Goal: Task Accomplishment & Management: Complete application form

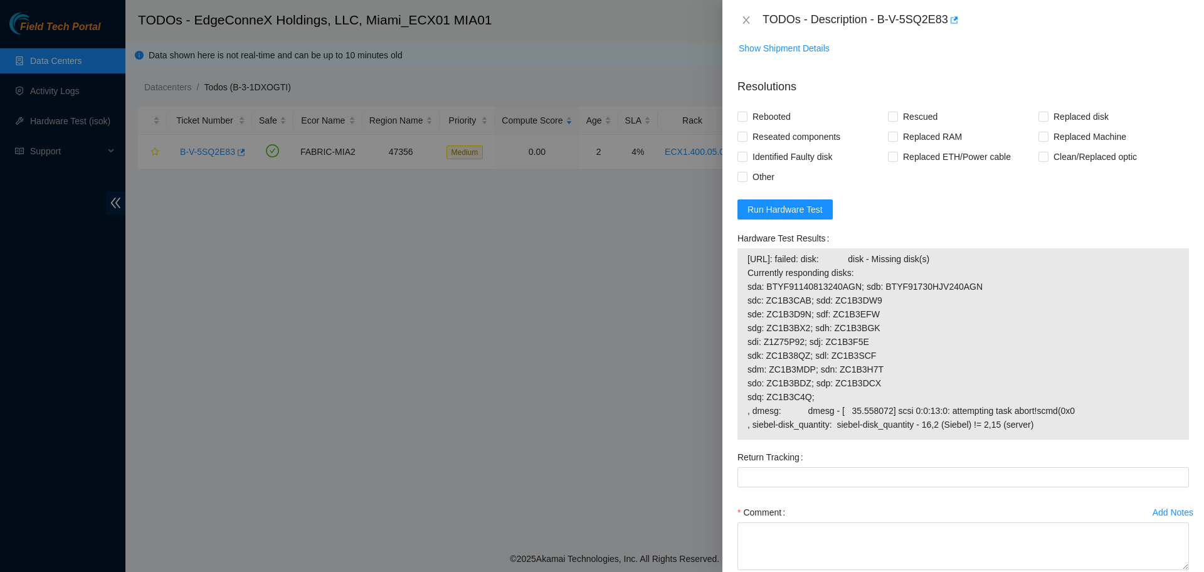
scroll to position [977, 0]
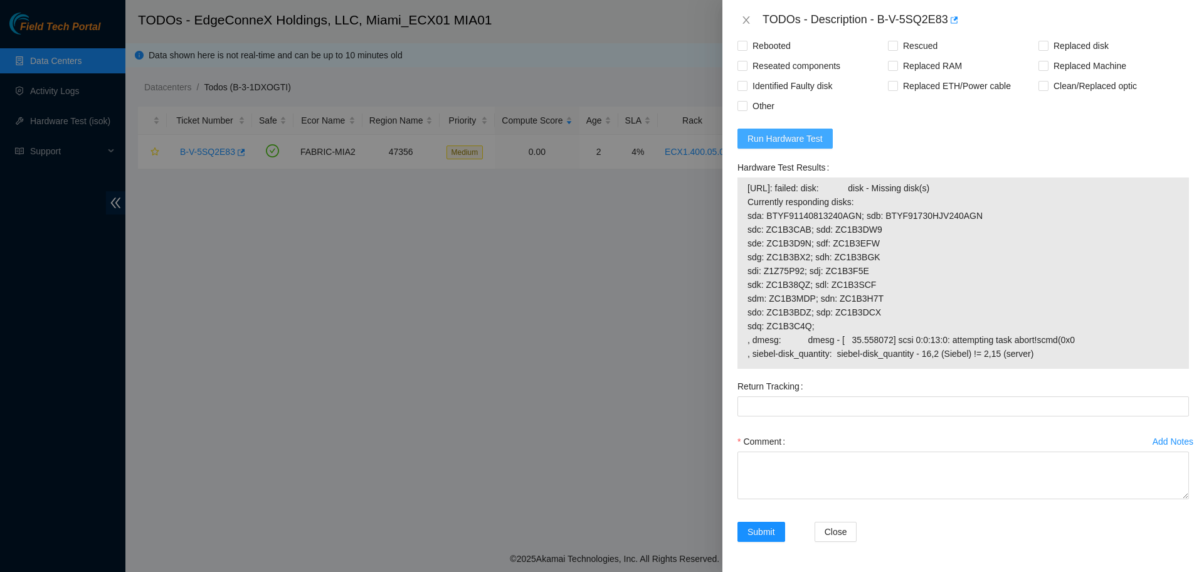
click at [789, 139] on span "Run Hardware Test" at bounding box center [784, 139] width 75 height 14
drag, startPoint x: 1080, startPoint y: 353, endPoint x: 744, endPoint y: 185, distance: 375.2
click at [744, 185] on div "23.219.152.106: failed: disk: disk - Missing disk(s) Currently responding disks…" at bounding box center [963, 272] width 452 height 191
copy tbody "23.219.152.106: failed: disk: disk - Missing disk(s) Currently responding disks…"
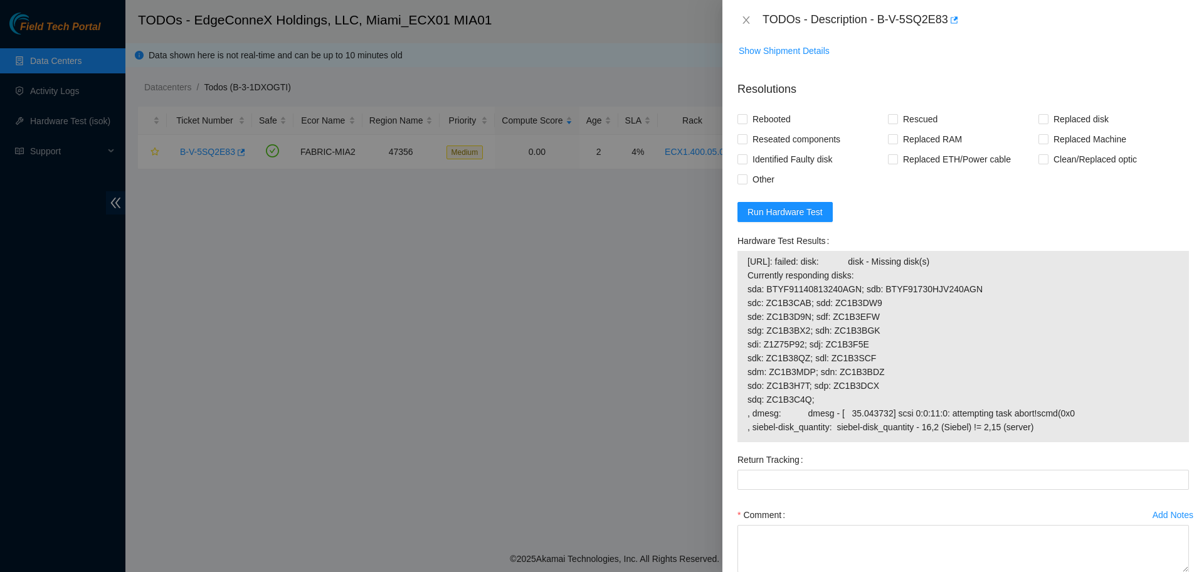
scroll to position [820, 0]
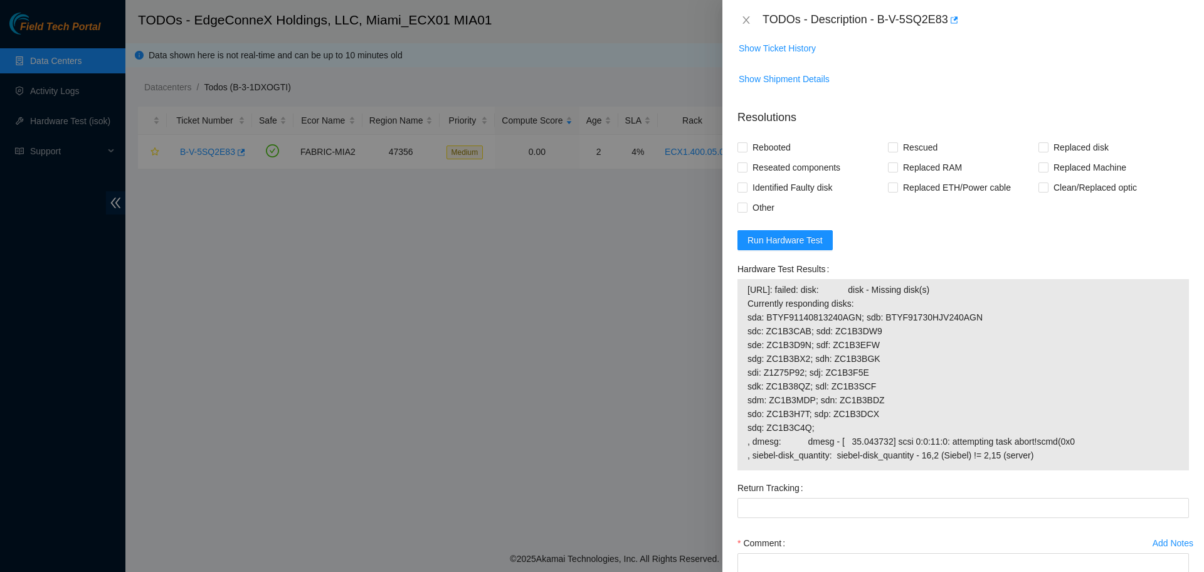
click at [877, 423] on span "23.219.152.106: failed: disk: disk - Missing disk(s) Currently responding disks…" at bounding box center [962, 372] width 431 height 179
drag, startPoint x: 1064, startPoint y: 511, endPoint x: 744, endPoint y: 347, distance: 358.7
click at [744, 347] on div "23.219.152.106: failed: disk: disk - Missing disk(s) Currently responding disks…" at bounding box center [963, 374] width 452 height 191
copy tbody "23.219.152.106: failed: disk: disk - Missing disk(s) Currently responding disks…"
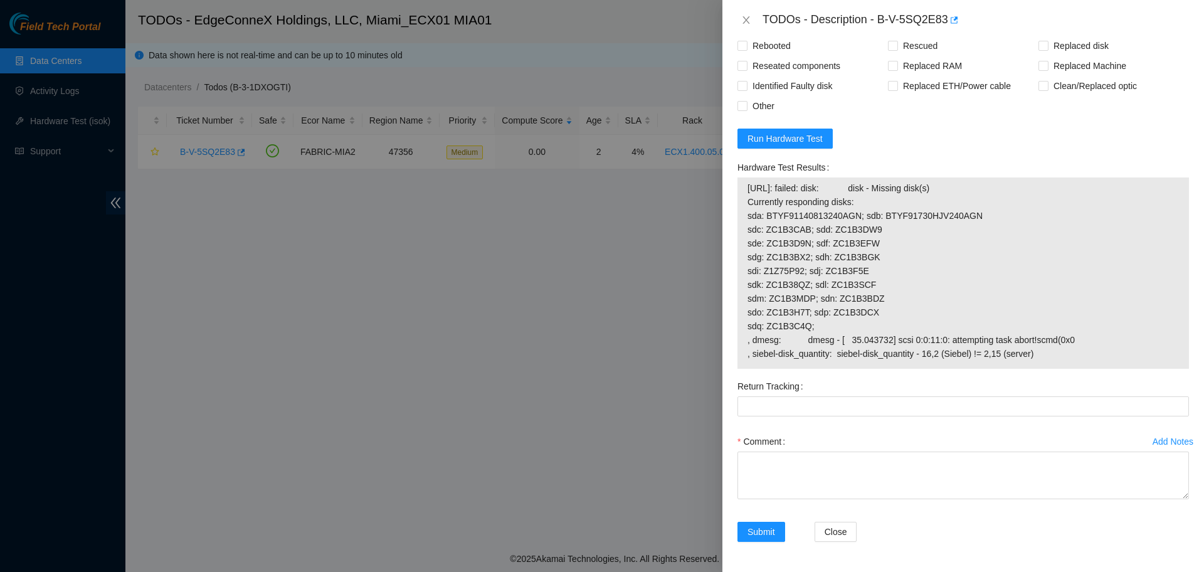
scroll to position [977, 0]
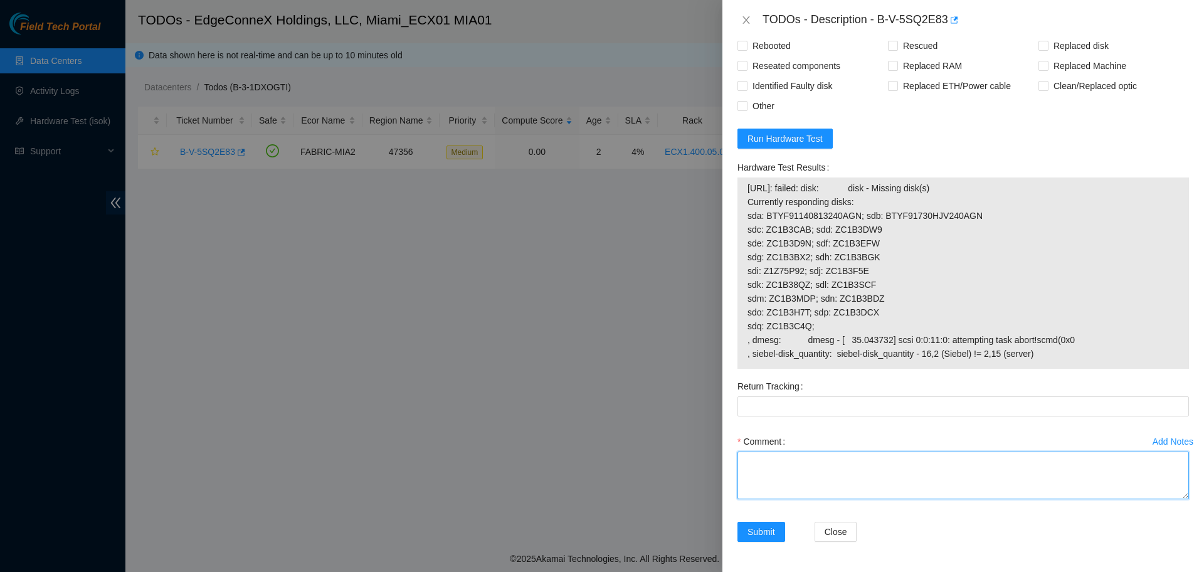
click at [820, 469] on textarea "Comment" at bounding box center [963, 476] width 452 height 48
paste textarea "Verified ticket is safe to work on YES NOCC Authorized: YES Located server conn…"
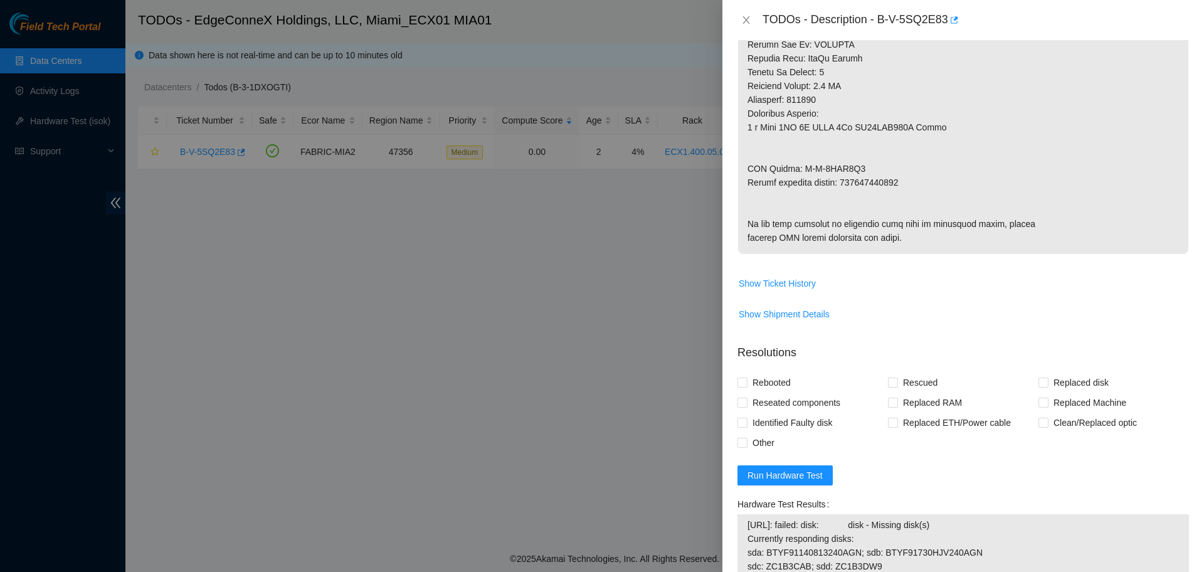
type textarea "Verified ticket is safe to work on YES NOCC Authorized: YES Located server conn…"
copy p "463470040647"
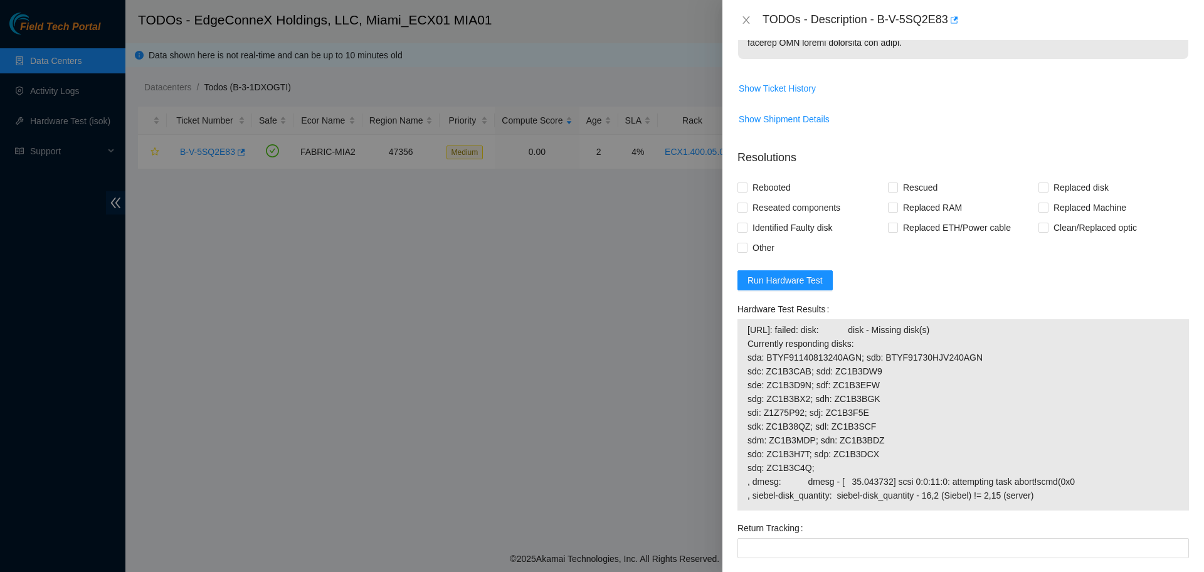
scroll to position [989, 0]
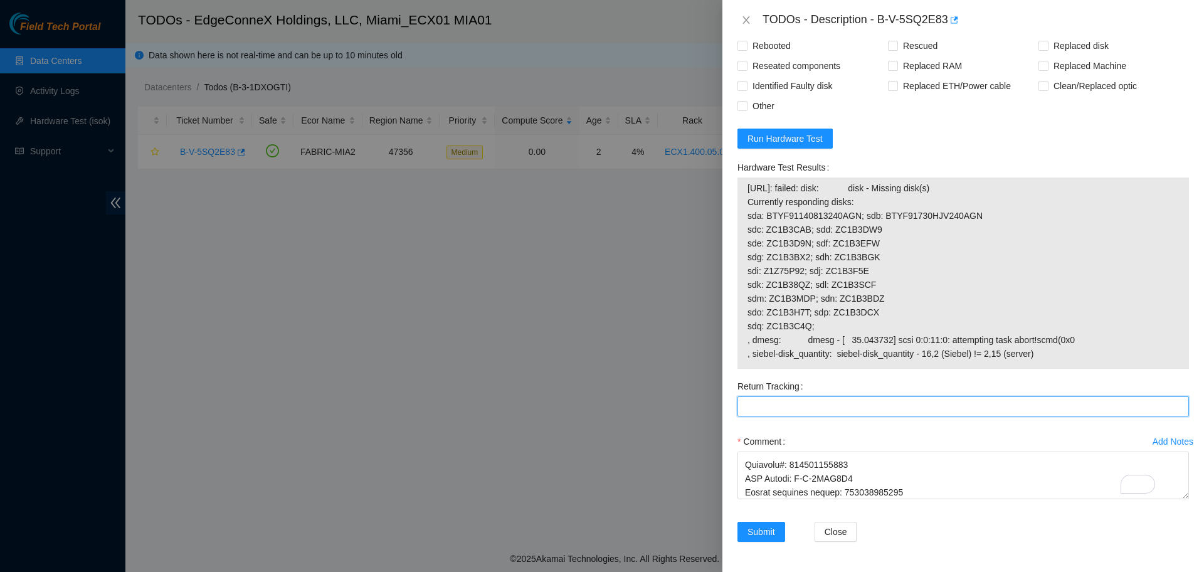
click at [786, 398] on Tracking "Return Tracking" at bounding box center [963, 406] width 452 height 20
paste Tracking "463470040647"
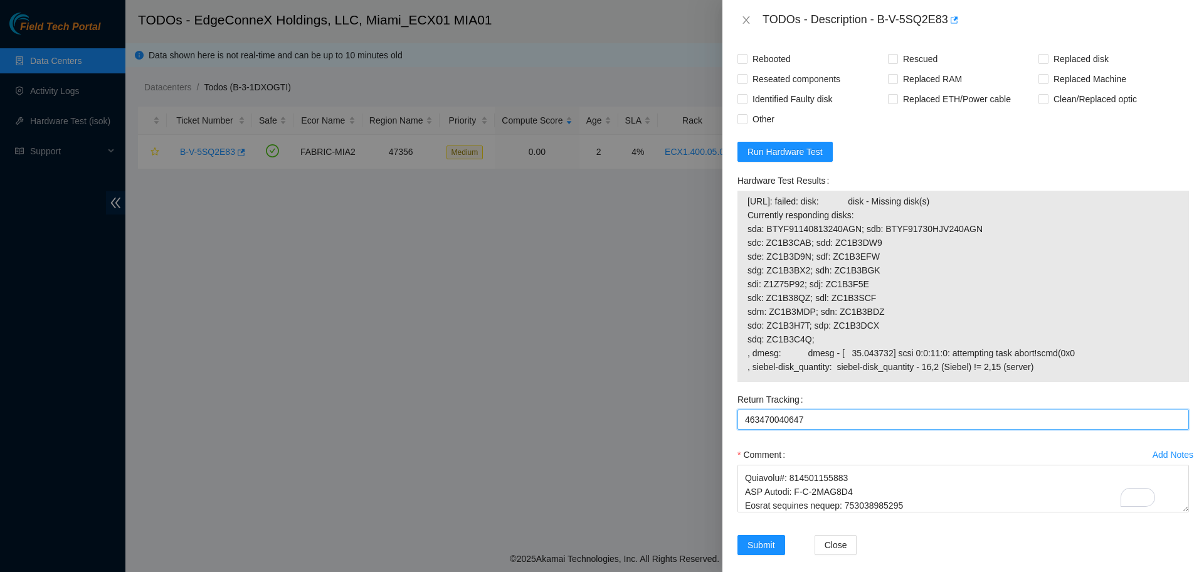
scroll to position [754, 0]
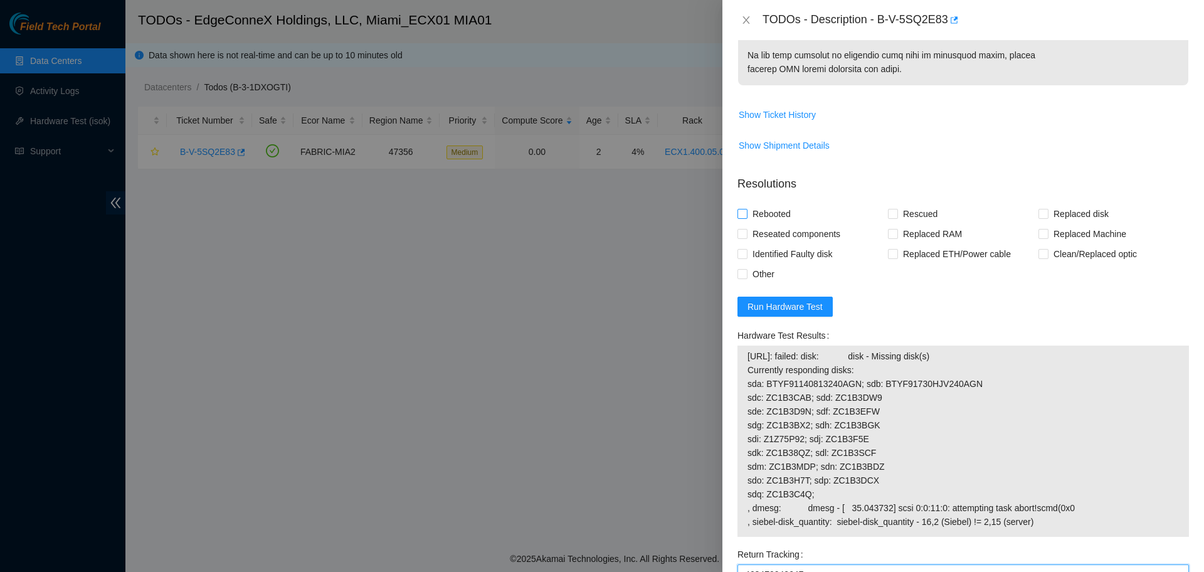
type Tracking "463470040647"
click at [751, 224] on label "Rebooted" at bounding box center [766, 214] width 58 height 20
click at [757, 224] on span "Rebooted" at bounding box center [771, 214] width 48 height 20
click at [746, 218] on input "Rebooted" at bounding box center [741, 213] width 9 height 9
checkbox input "true"
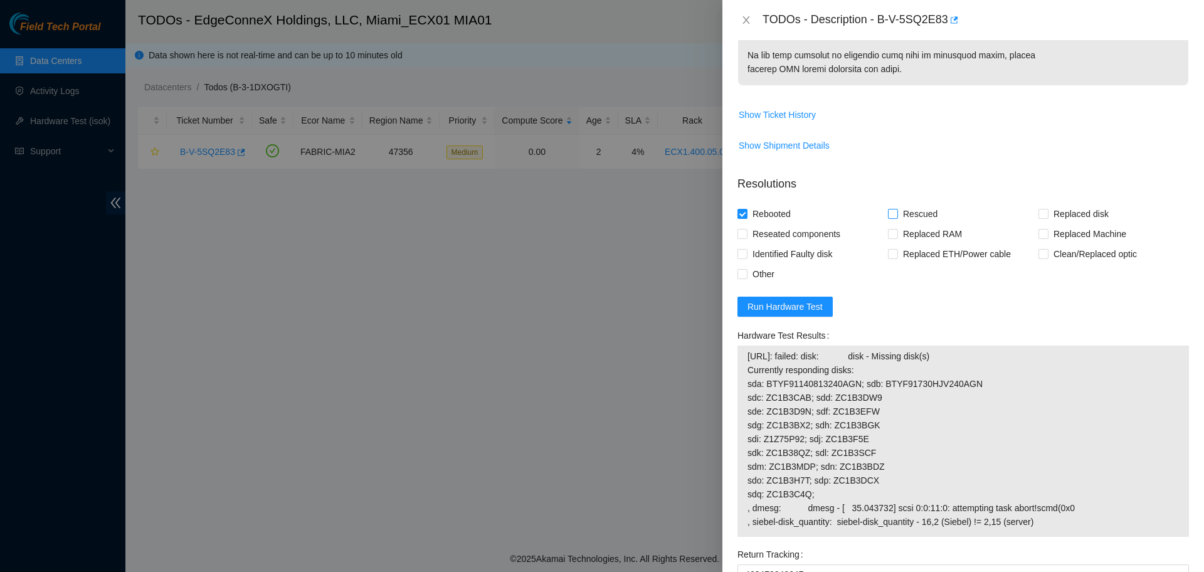
click at [898, 224] on span "Rescued" at bounding box center [920, 214] width 45 height 20
click at [897, 218] on input "Rescued" at bounding box center [892, 213] width 9 height 9
checkbox input "true"
drag, startPoint x: 1032, startPoint y: 270, endPoint x: 996, endPoint y: 280, distance: 37.1
click at [1038, 218] on input "Replaced disk" at bounding box center [1042, 213] width 9 height 9
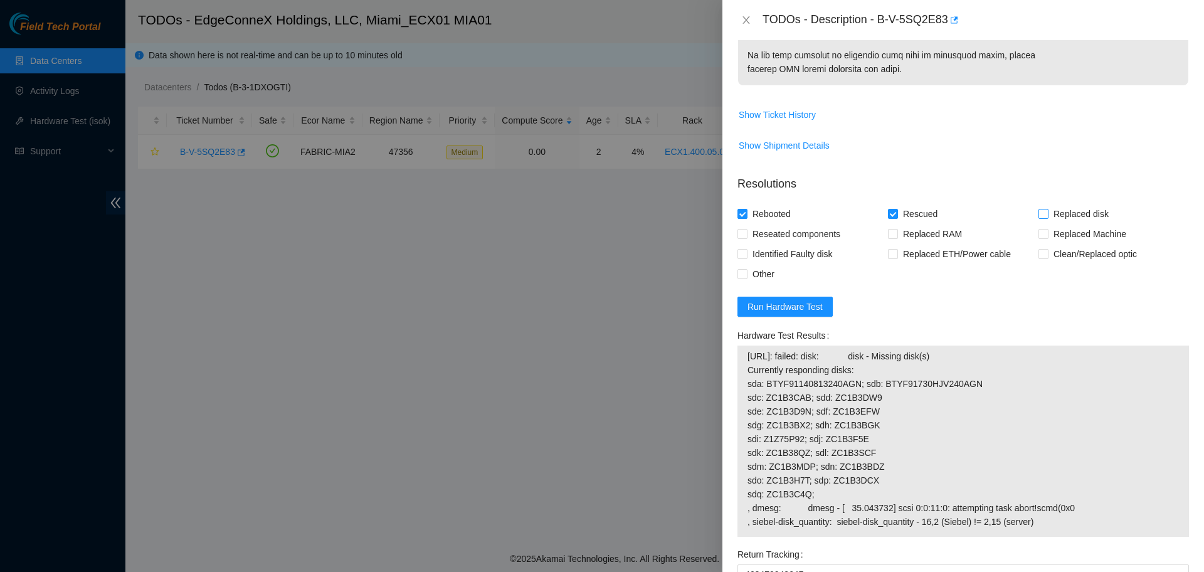
checkbox input "true"
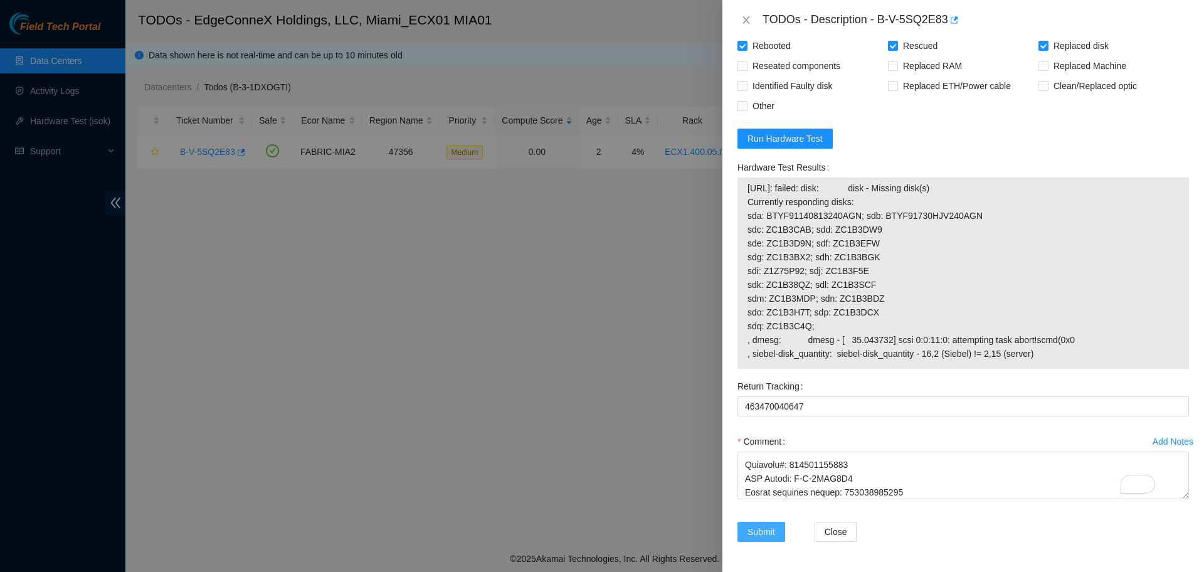
click at [769, 525] on span "Submit" at bounding box center [761, 532] width 28 height 14
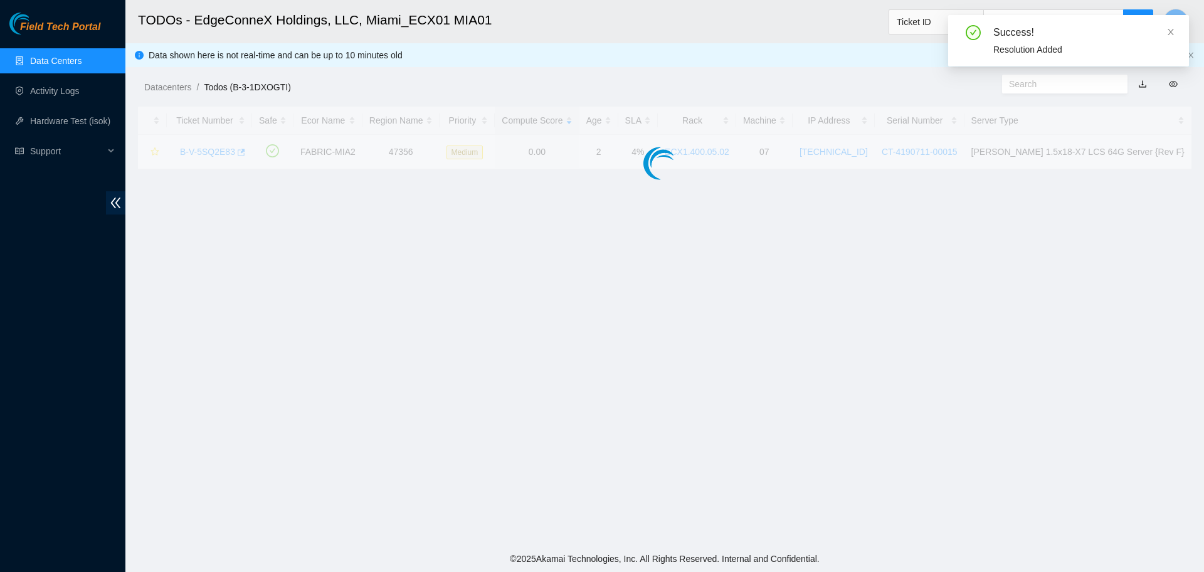
scroll to position [235, 0]
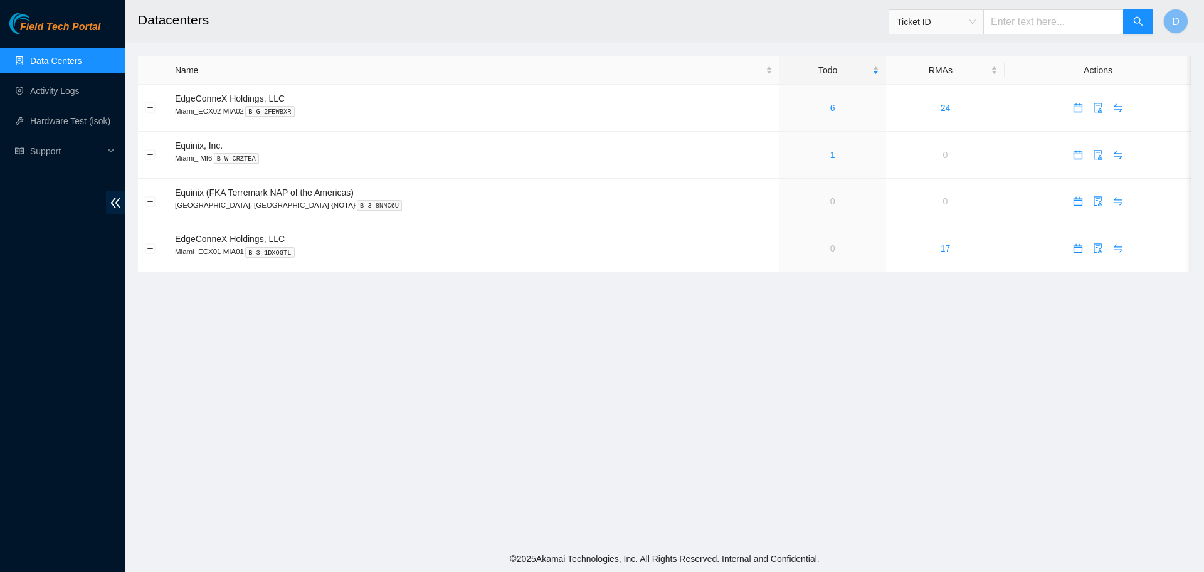
click at [58, 57] on link "Data Centers" at bounding box center [55, 61] width 51 height 10
click at [58, 87] on link "Activity Logs" at bounding box center [55, 91] width 50 height 10
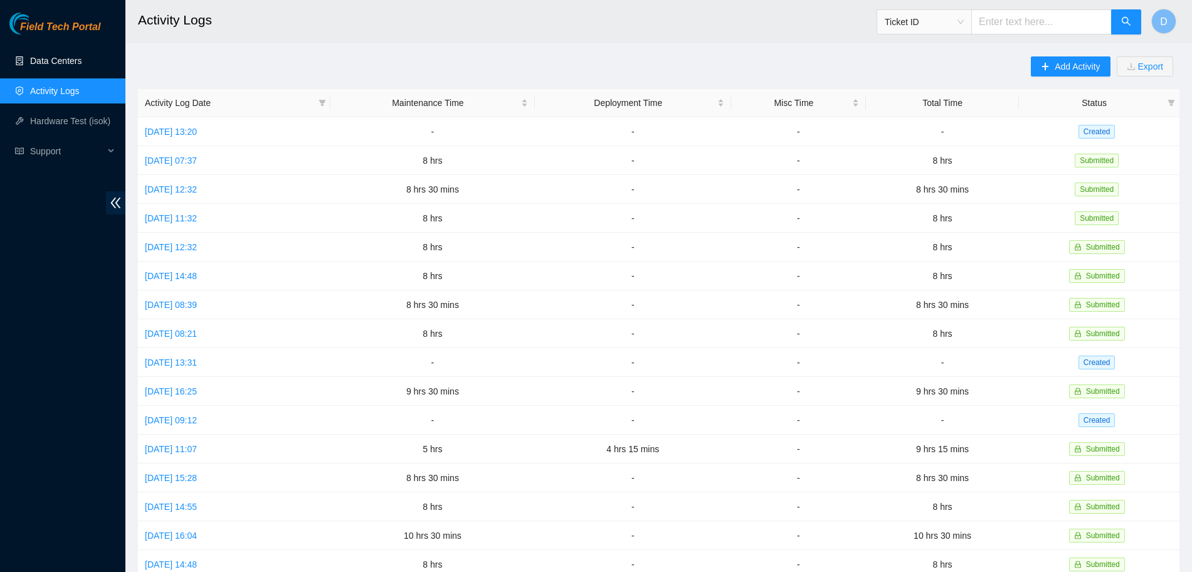
click at [64, 61] on link "Data Centers" at bounding box center [55, 61] width 51 height 10
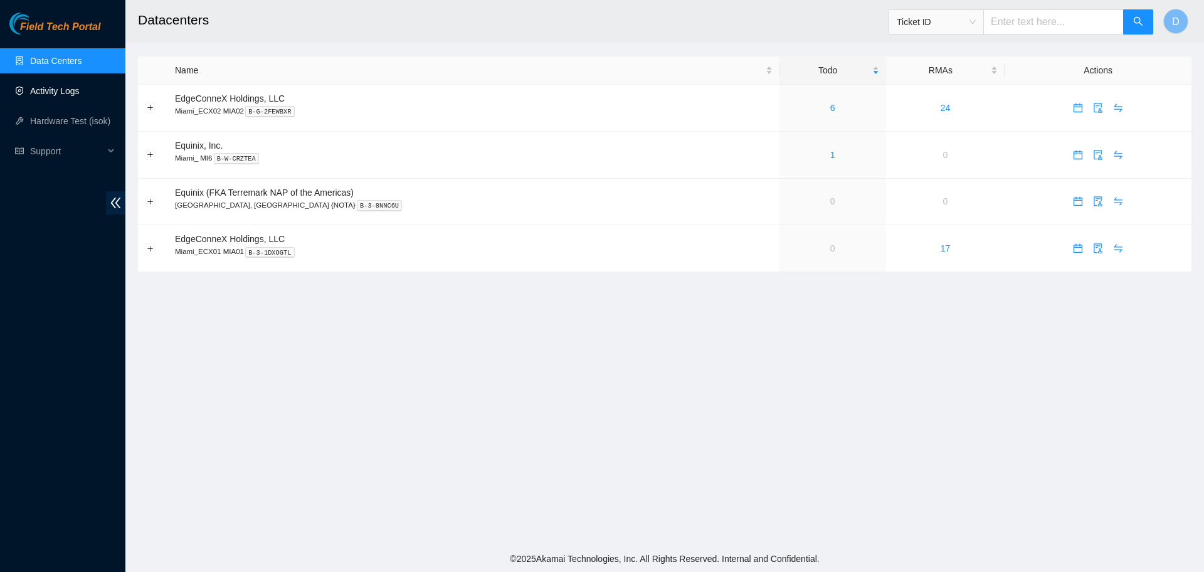
click at [68, 86] on link "Activity Logs" at bounding box center [55, 91] width 50 height 10
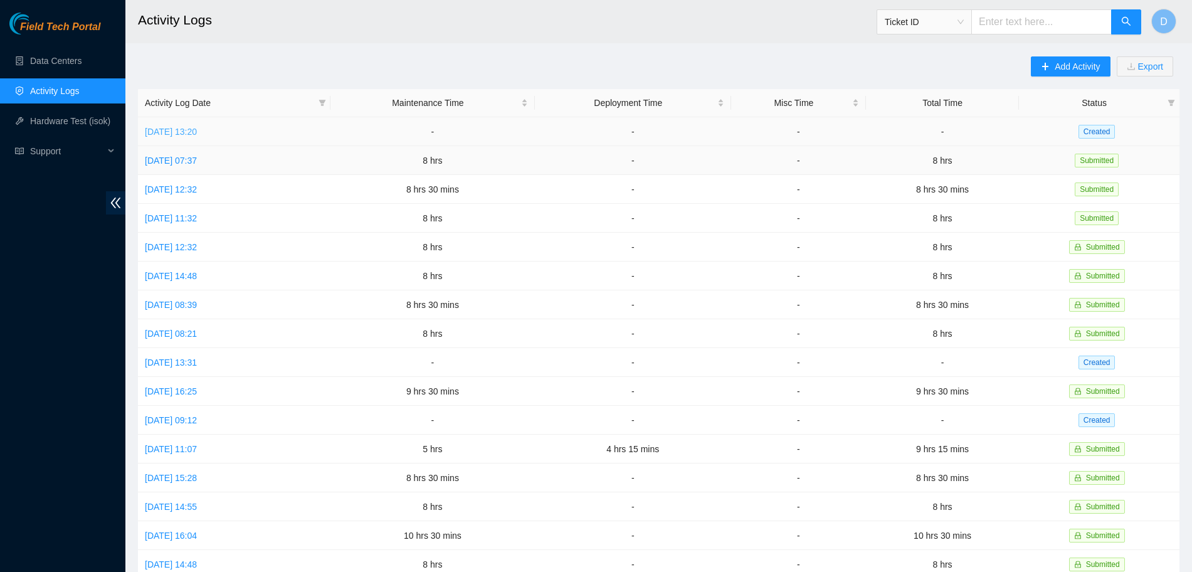
click at [197, 134] on link "[DATE] 13:20" at bounding box center [171, 132] width 52 height 10
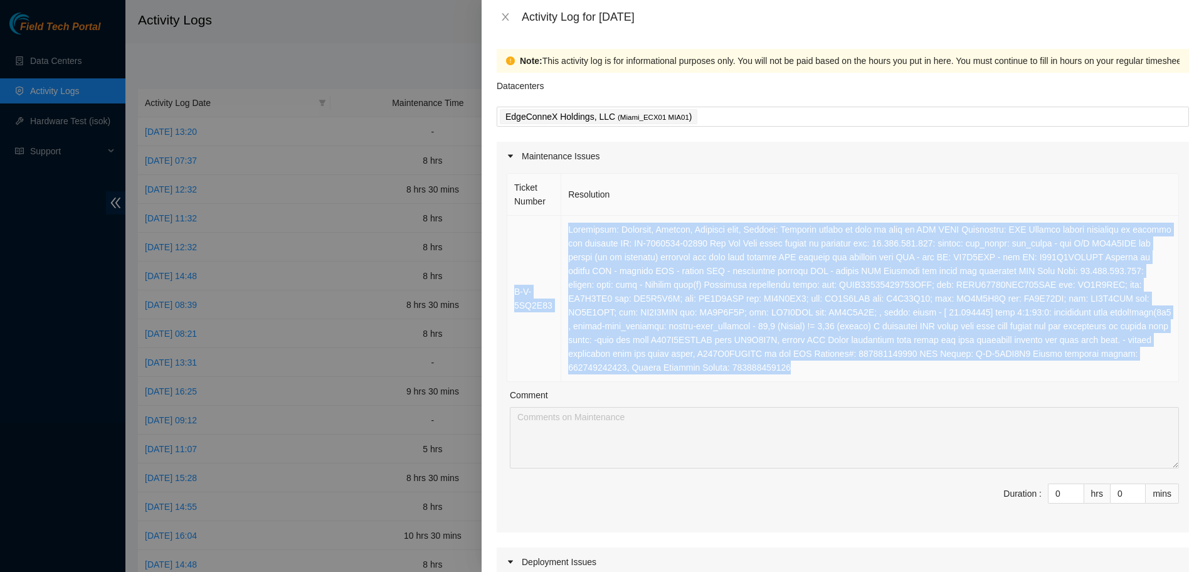
drag, startPoint x: 632, startPoint y: 369, endPoint x: 509, endPoint y: 268, distance: 159.5
click at [509, 268] on tr "B-V-5SQ2E83" at bounding box center [843, 299] width 672 height 166
copy tr "B-V-5SQ2E83 Resolution: Rebooted, Rescued, Replaced disk, Comment: Verified tic…"
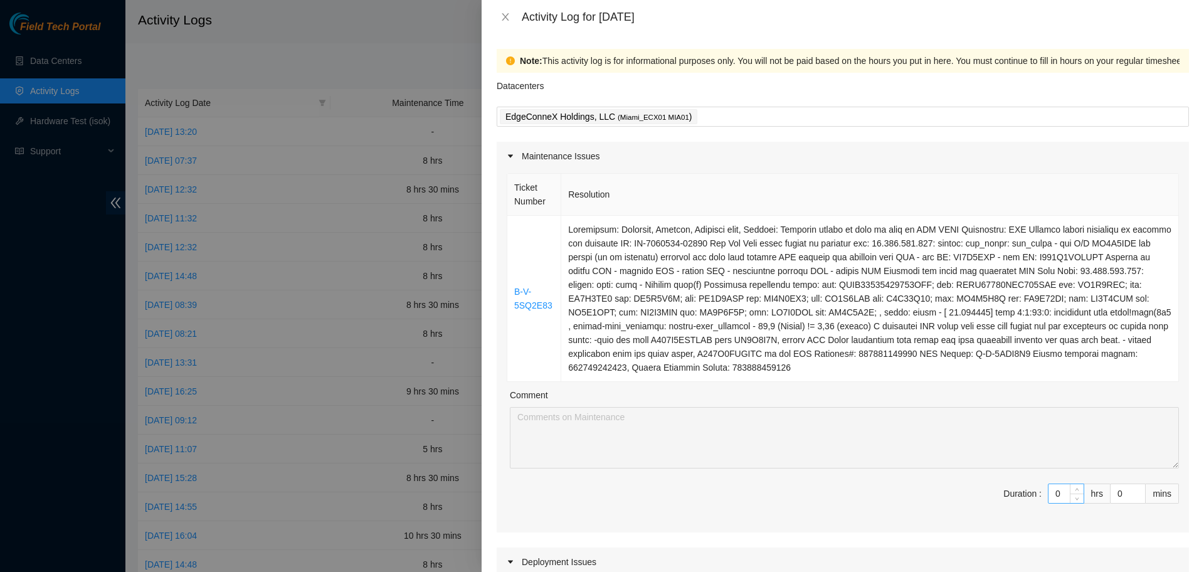
click at [1055, 495] on input "0" at bounding box center [1065, 493] width 35 height 19
type input "8"
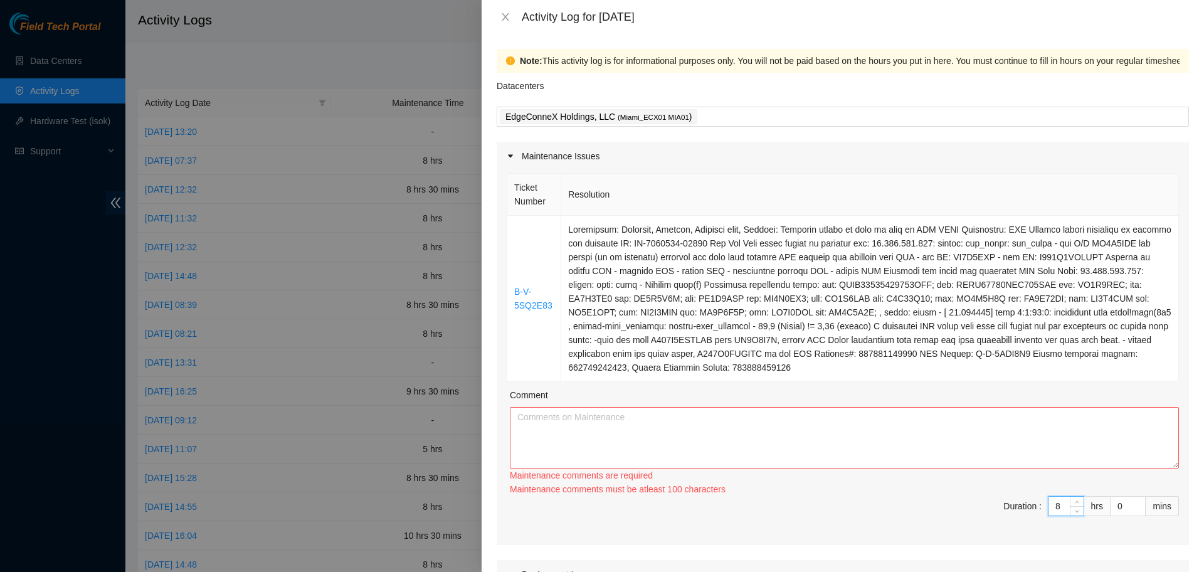
type input "8"
click at [712, 422] on textarea "Comment" at bounding box center [844, 437] width 669 height 61
paste textarea "B-V-5SQ2E83 Resolution: Rebooted, Rescued, Replaced disk, Comment: Verified tic…"
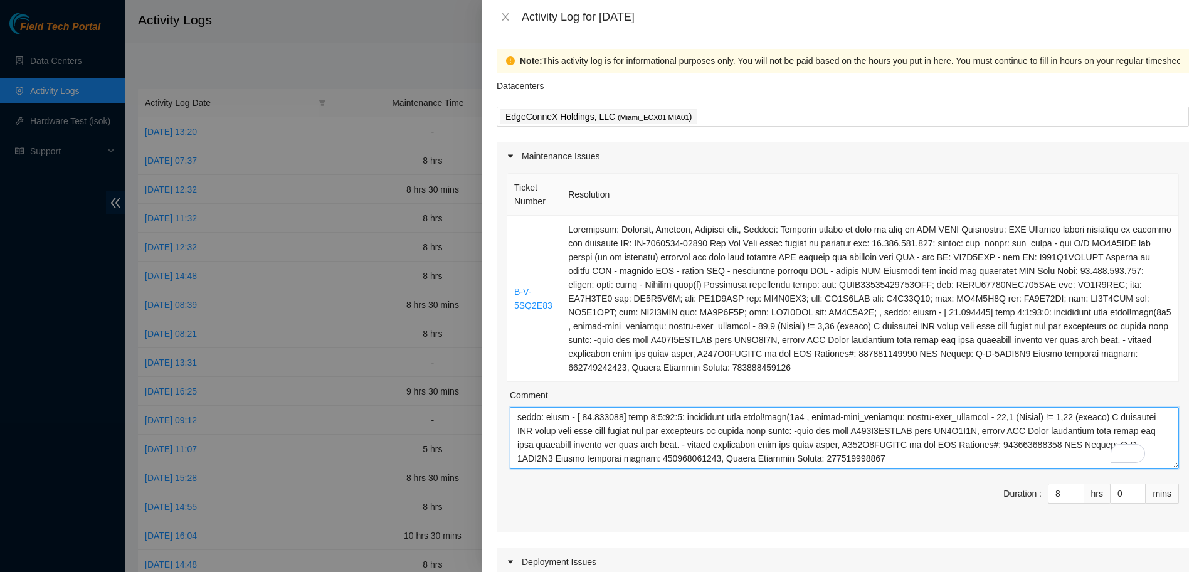
scroll to position [483, 0]
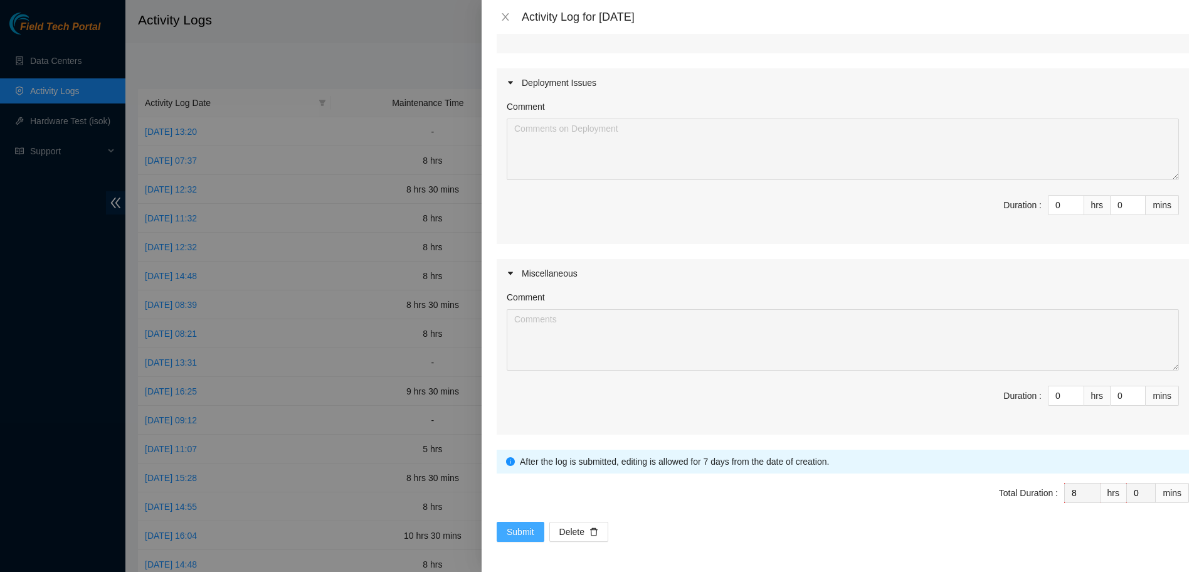
type textarea "B-V-5SQ2E83 Resolution: Rebooted, Rescued, Replaced disk, Comment: Verified tic…"
click at [505, 522] on button "Submit" at bounding box center [521, 532] width 48 height 20
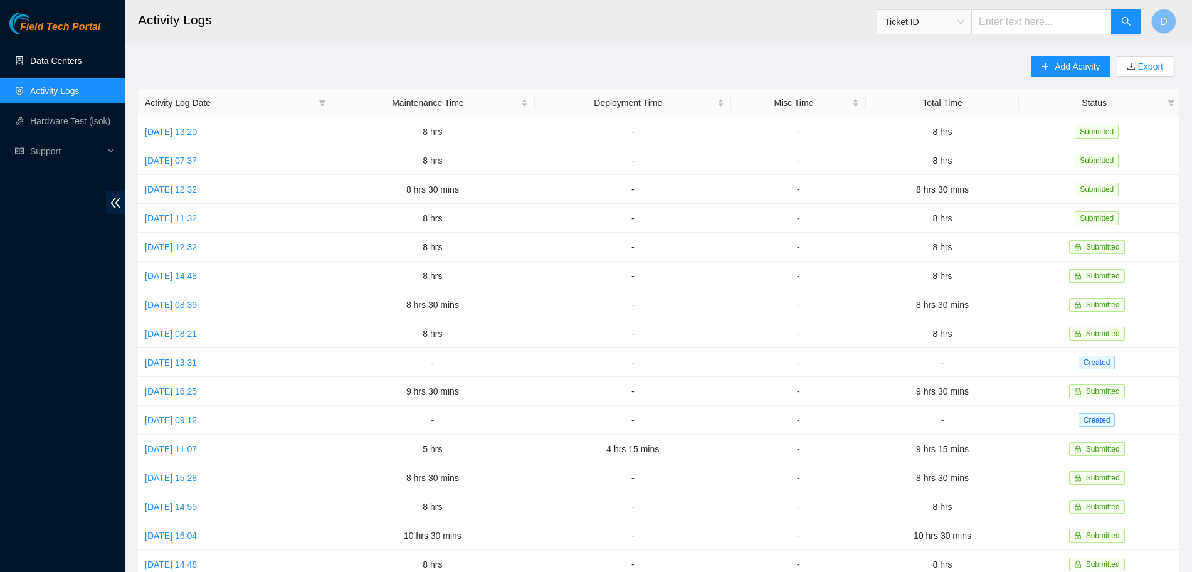
click at [34, 62] on link "Data Centers" at bounding box center [55, 61] width 51 height 10
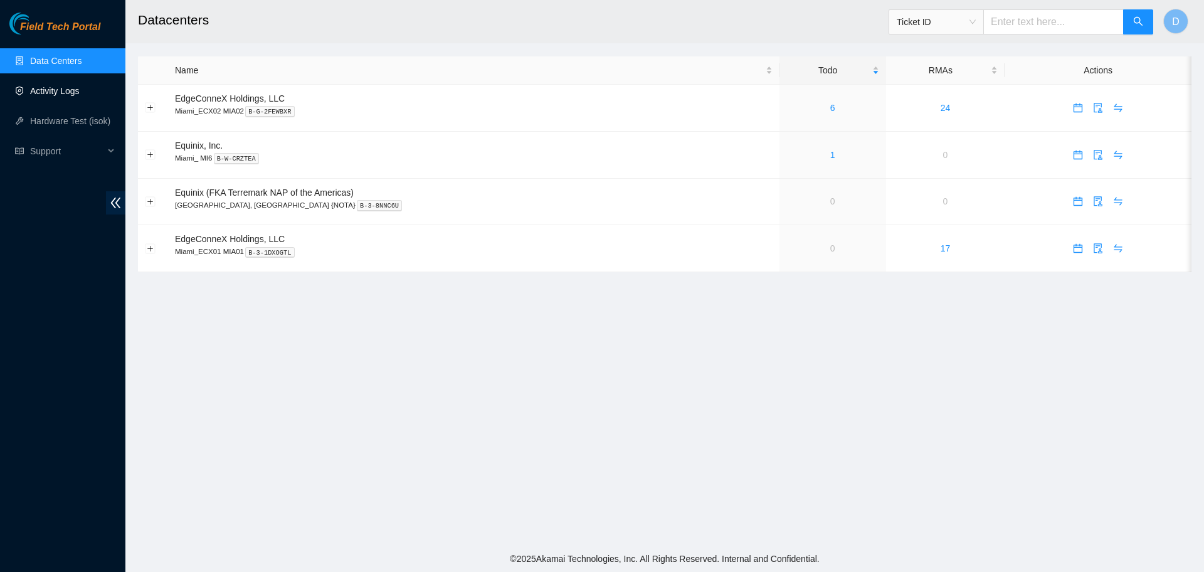
click at [48, 86] on link "Activity Logs" at bounding box center [55, 91] width 50 height 10
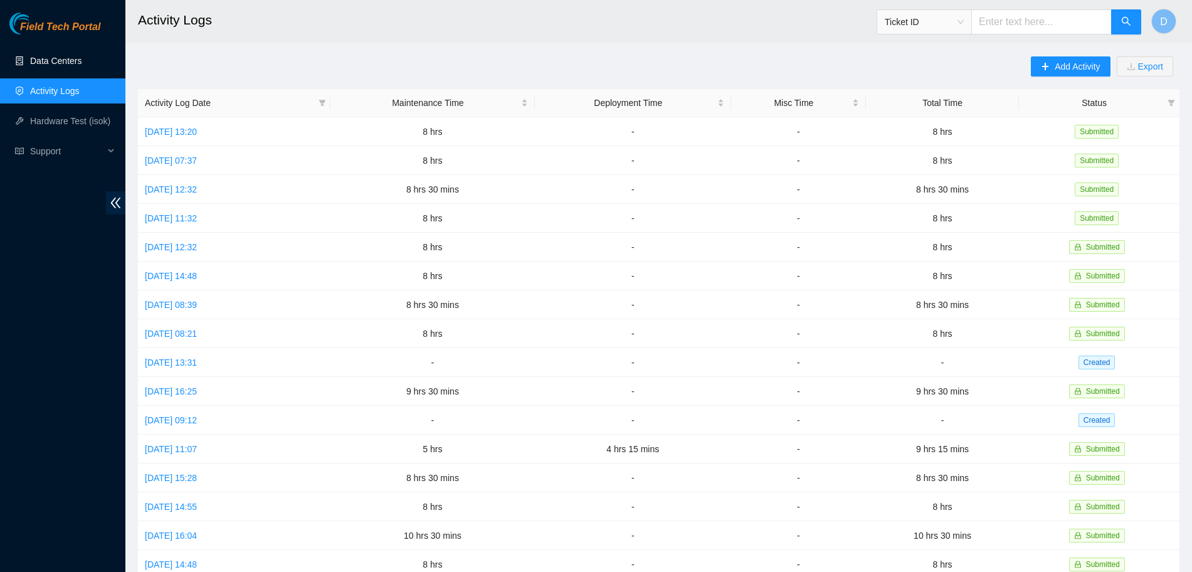
click at [58, 62] on link "Data Centers" at bounding box center [55, 61] width 51 height 10
